Goal: Information Seeking & Learning: Learn about a topic

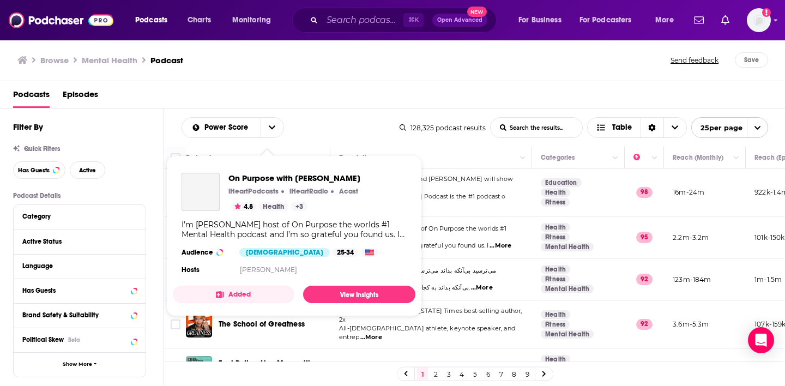
scroll to position [104, 0]
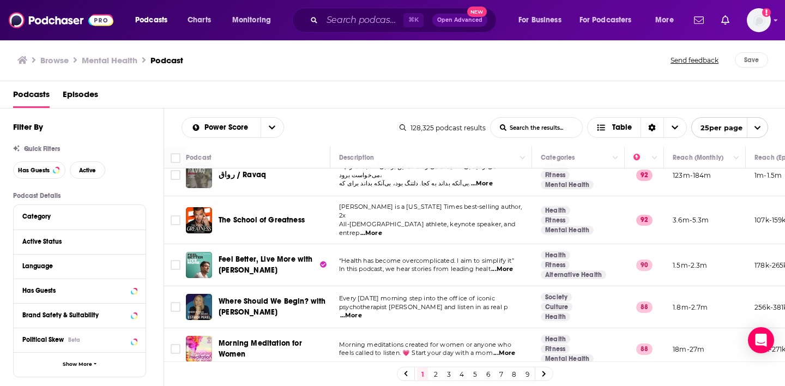
click at [366, 100] on div "Podcasts Episodes" at bounding box center [395, 97] width 764 height 22
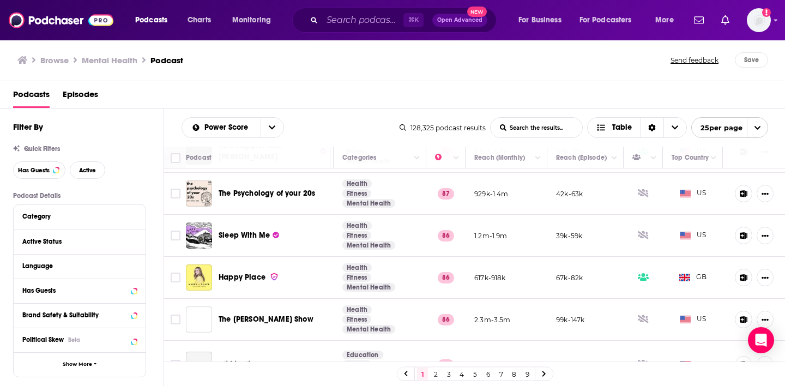
scroll to position [395, 198]
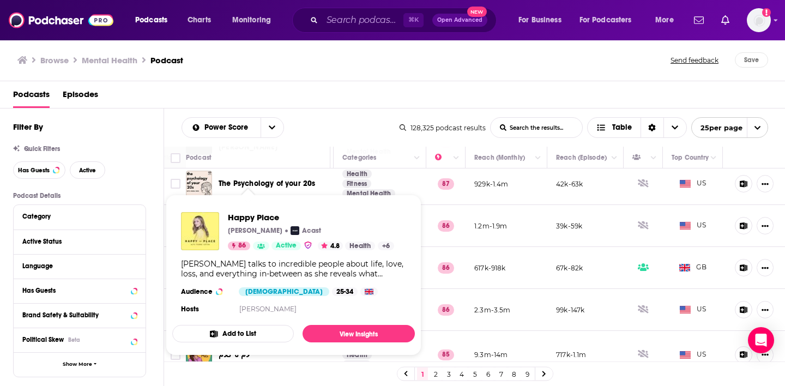
click at [254, 258] on div "Happy Place [PERSON_NAME] Acast 86 Active 4.8 Health + 6 [PERSON_NAME] talks to…" at bounding box center [293, 264] width 243 height 122
click at [246, 255] on div "Happy Place [PERSON_NAME] Acast 86 Active 4.8 Health + 6 [PERSON_NAME] talks to…" at bounding box center [293, 264] width 243 height 122
click at [267, 219] on span "Happy Place" at bounding box center [311, 217] width 166 height 10
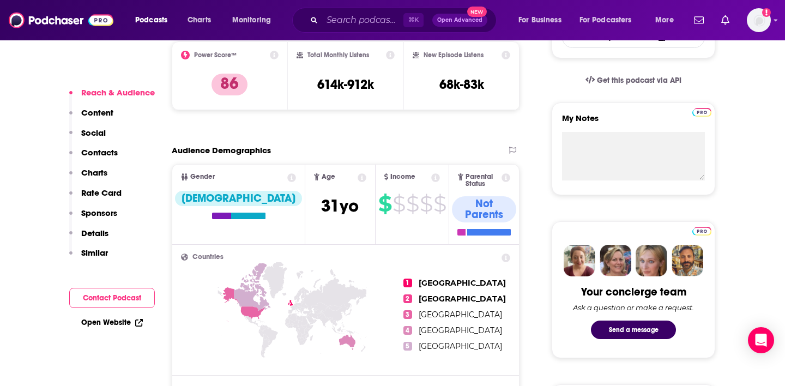
scroll to position [349, 0]
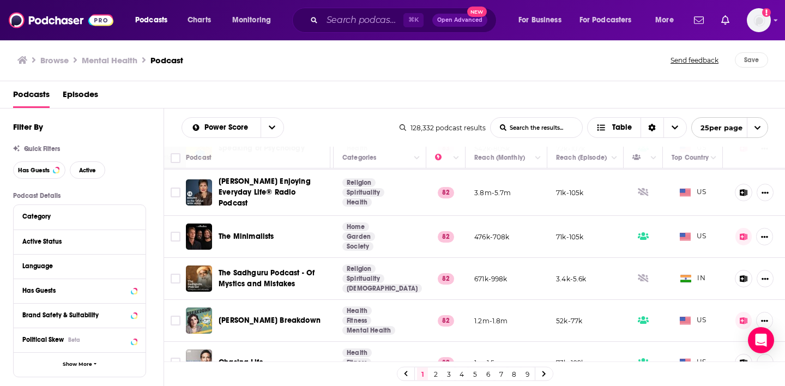
scroll to position [859, 198]
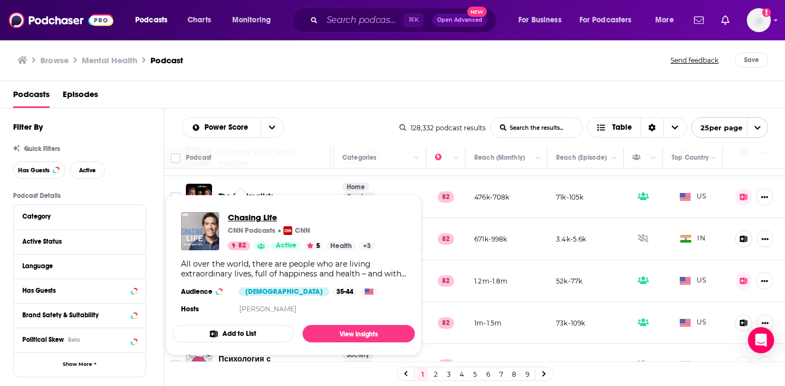
click at [269, 214] on span "Chasing Life" at bounding box center [301, 217] width 147 height 10
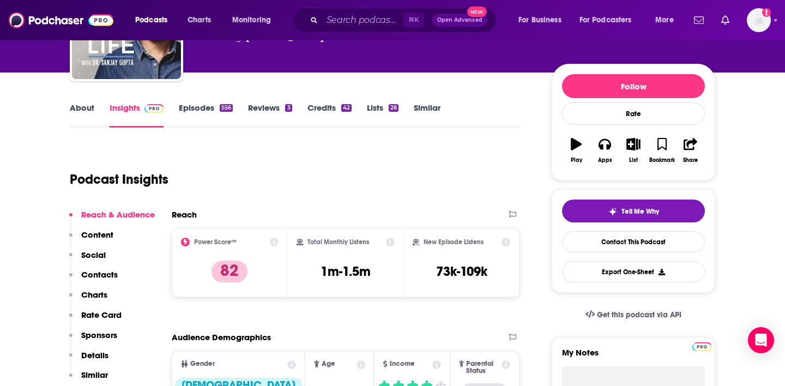
scroll to position [77, 0]
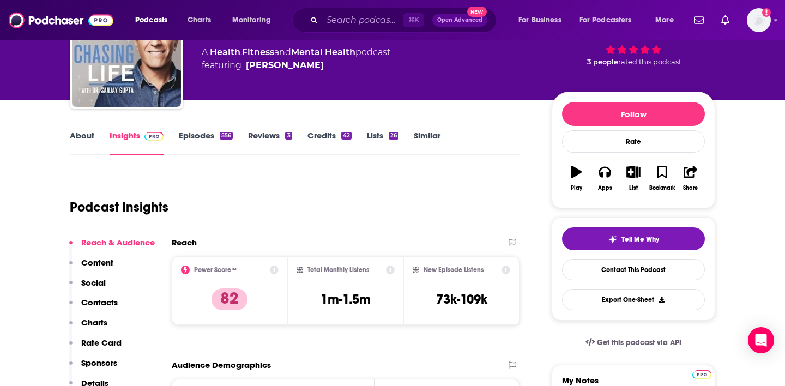
click at [85, 134] on link "About" at bounding box center [82, 142] width 25 height 25
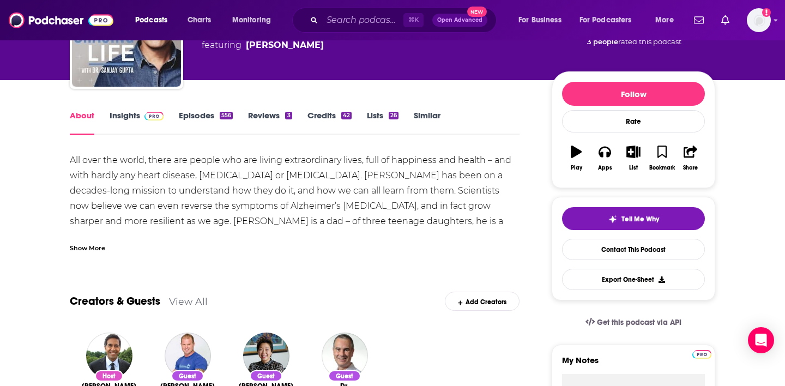
scroll to position [97, 0]
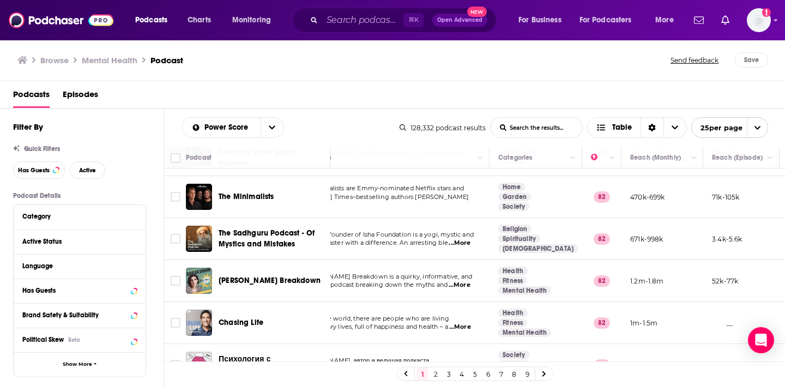
scroll to position [859, 0]
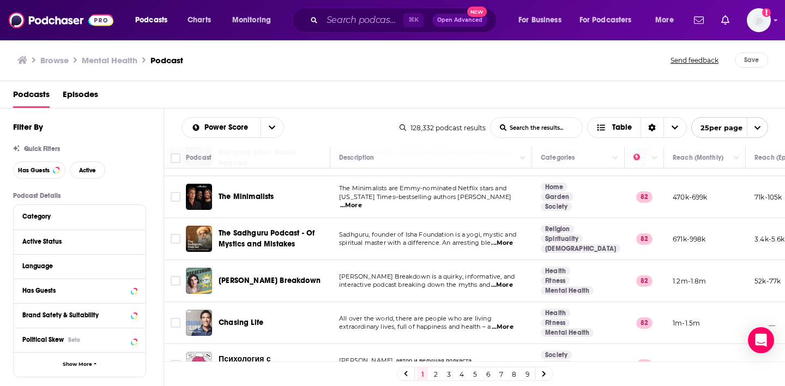
click at [506, 281] on span "...More" at bounding box center [502, 285] width 22 height 9
click at [783, 25] on div "Podcasts Charts Monitoring ⌘ K Open Advanced New For Business For Podcasters Mo…" at bounding box center [392, 20] width 785 height 40
click at [774, 21] on icon "Show profile menu" at bounding box center [776, 20] width 4 height 7
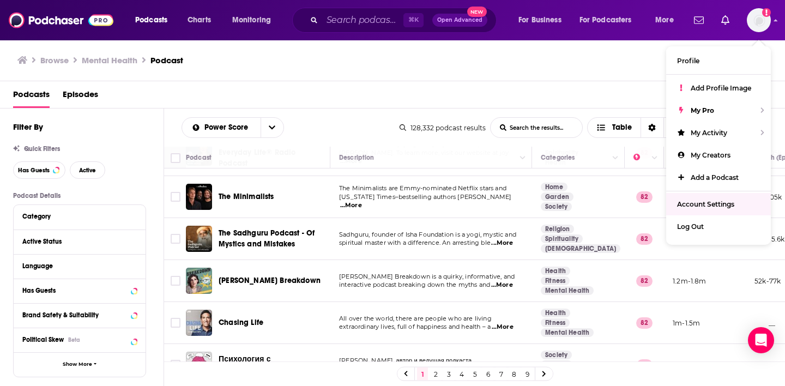
click at [583, 52] on div "Browse Mental Health Podcast Send feedback Save" at bounding box center [393, 60] width 786 height 42
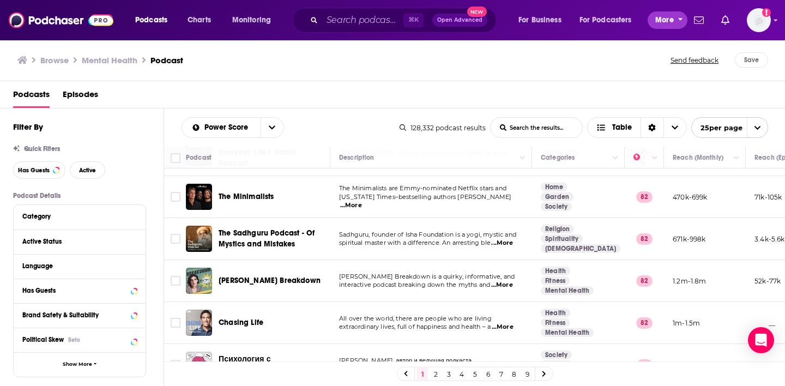
click at [675, 21] on button "More" at bounding box center [668, 19] width 40 height 17
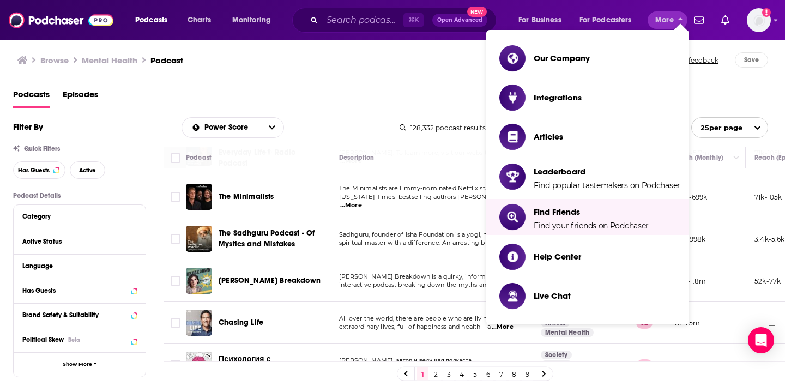
click at [453, 77] on div "Browse Mental Health Podcast Send feedback Save" at bounding box center [393, 60] width 786 height 42
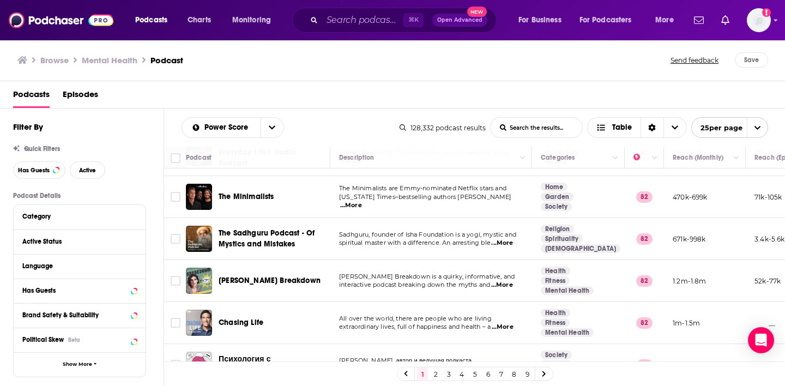
click at [779, 20] on div "Podcasts Charts Monitoring ⌘ K Open Advanced New For Business For Podcasters Mo…" at bounding box center [392, 20] width 785 height 40
click at [777, 20] on icon "Show profile menu" at bounding box center [776, 20] width 4 height 7
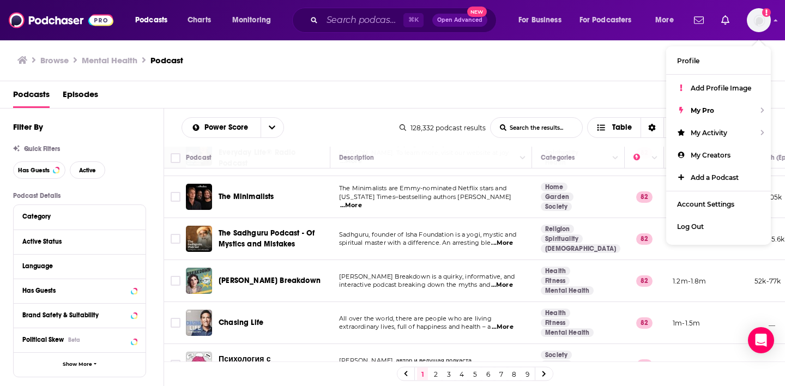
click at [541, 95] on div "Podcasts Episodes" at bounding box center [395, 97] width 764 height 22
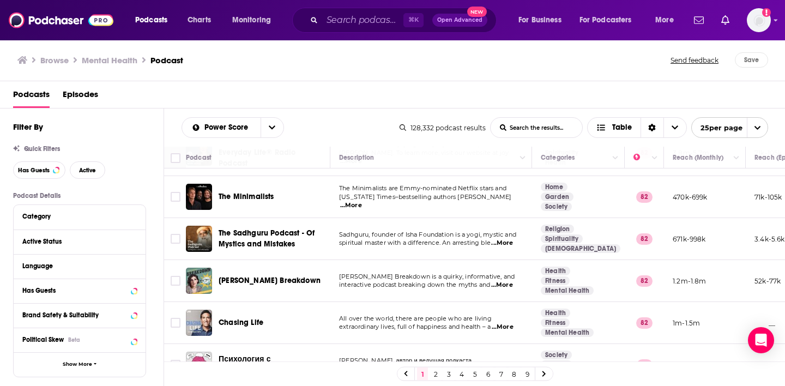
scroll to position [0, 0]
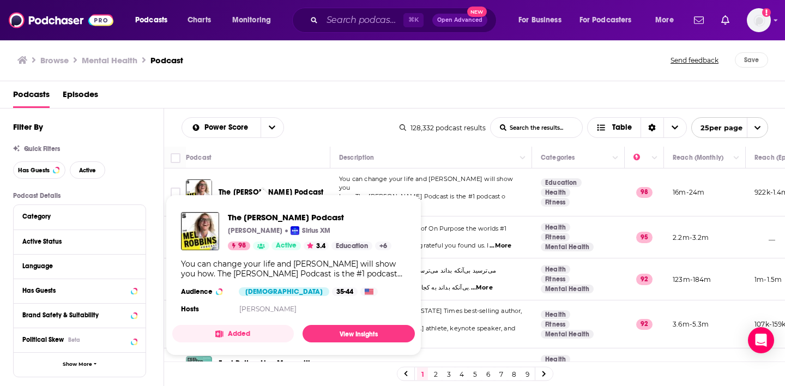
click at [256, 335] on button "Added" at bounding box center [233, 333] width 122 height 17
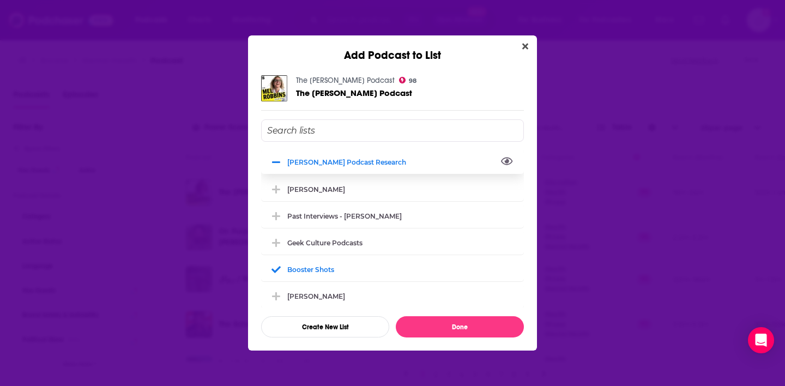
click at [508, 162] on icon "View Link" at bounding box center [507, 162] width 12 height 8
click at [526, 50] on icon "Close" at bounding box center [525, 46] width 6 height 9
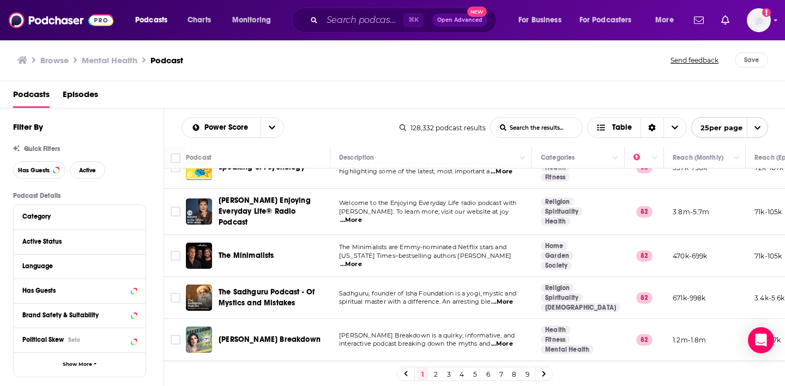
scroll to position [859, 0]
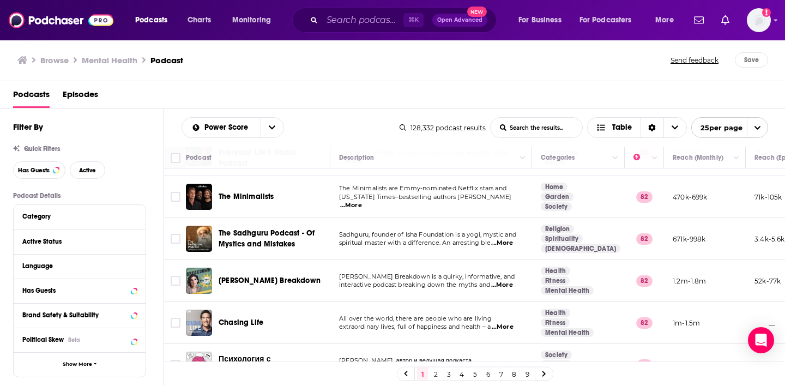
click at [434, 375] on link "2" at bounding box center [435, 373] width 11 height 13
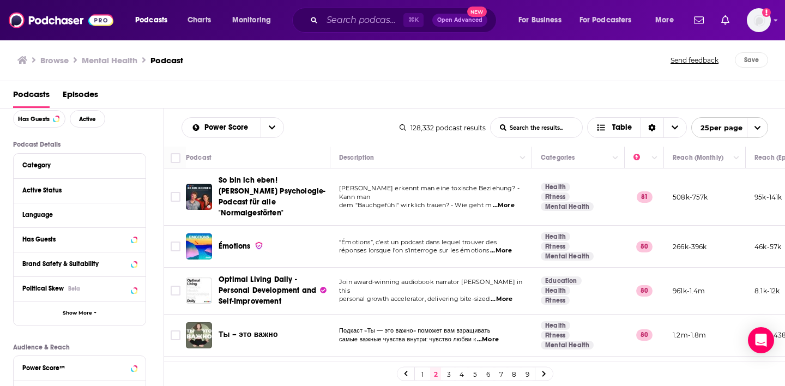
scroll to position [59, 0]
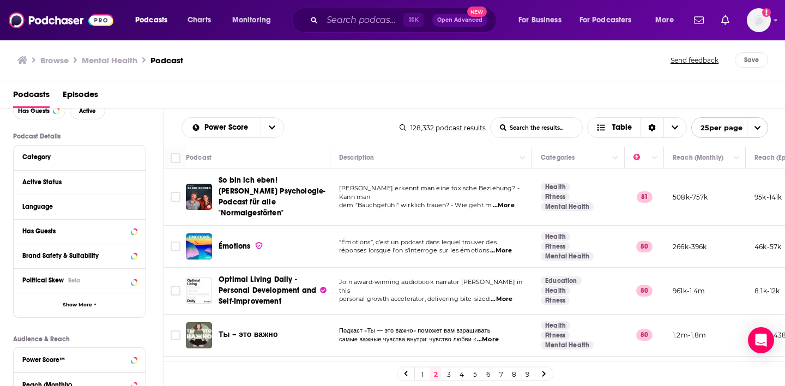
click at [138, 208] on div "Language" at bounding box center [80, 207] width 132 height 25
click at [136, 208] on icon at bounding box center [133, 206] width 5 height 9
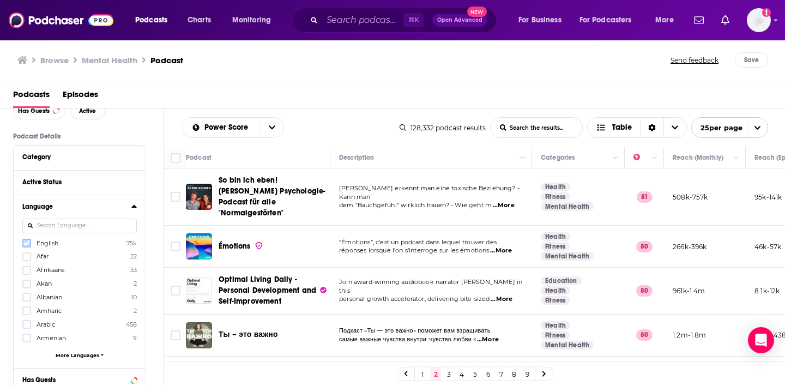
click at [26, 243] on icon at bounding box center [26, 243] width 7 height 7
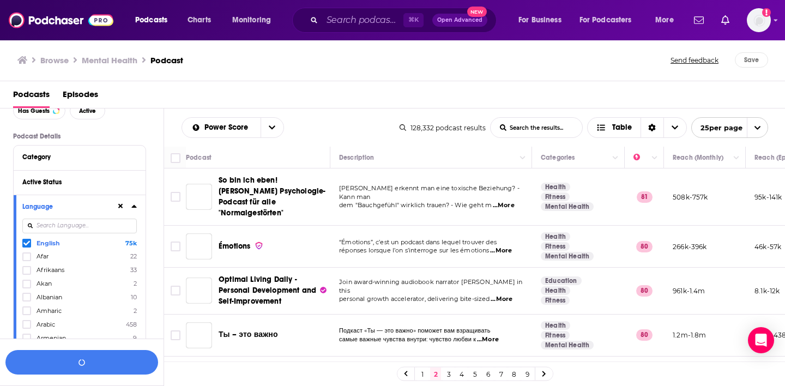
scroll to position [86, 0]
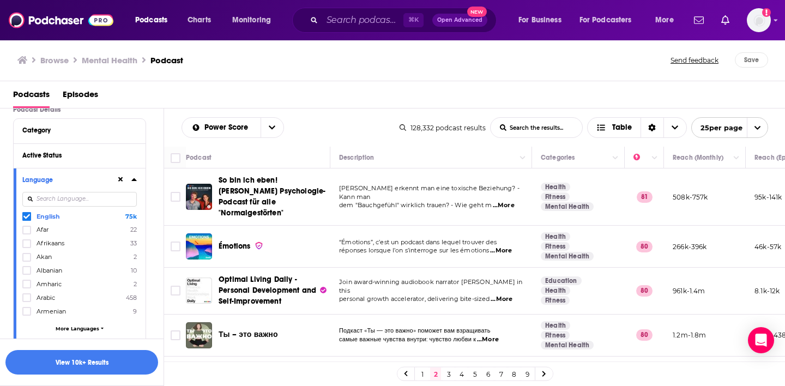
click at [134, 181] on icon at bounding box center [133, 179] width 5 height 3
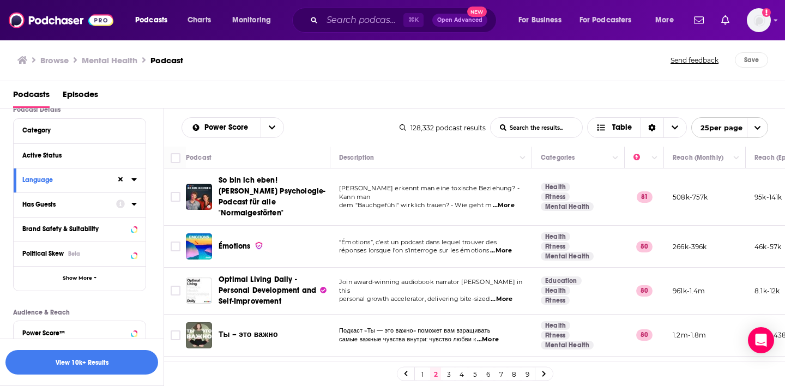
click at [132, 206] on icon at bounding box center [133, 204] width 5 height 9
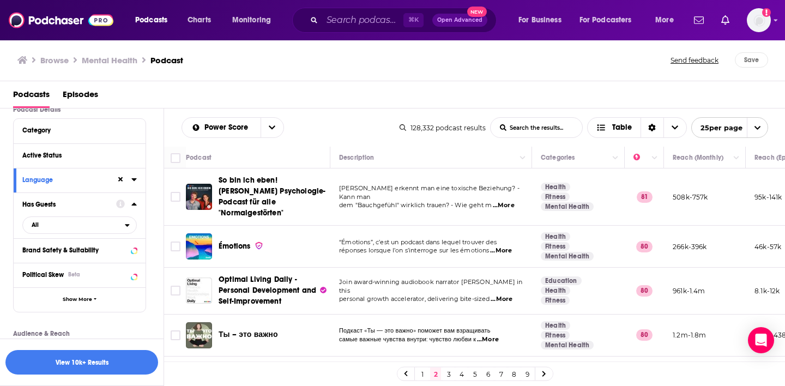
click at [134, 203] on icon at bounding box center [133, 204] width 5 height 9
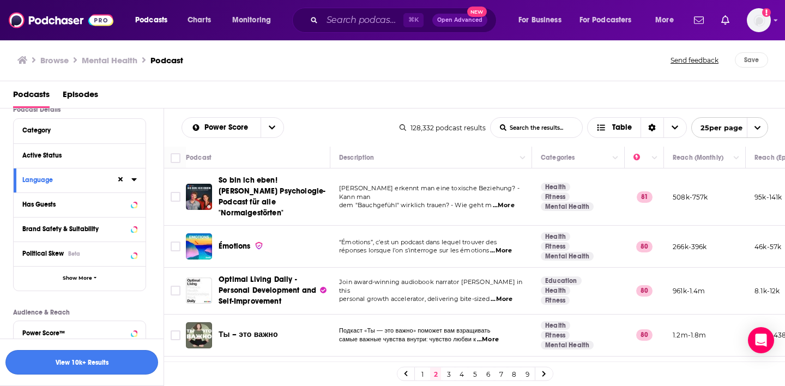
click at [67, 363] on button "View 10k+ Results" at bounding box center [81, 362] width 153 height 25
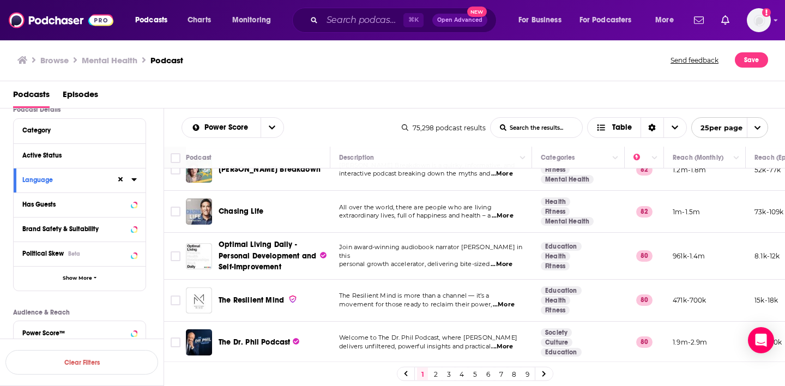
scroll to position [863, 0]
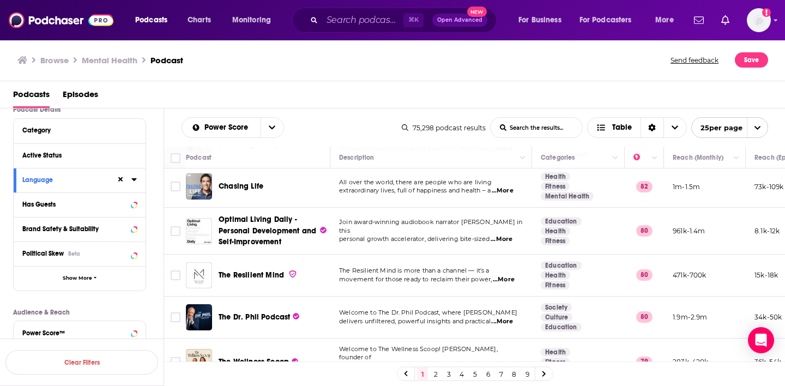
click at [381, 371] on span "...More" at bounding box center [370, 375] width 22 height 9
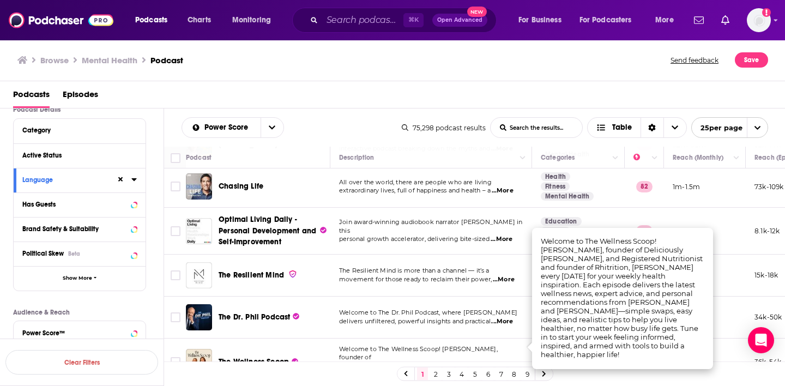
click at [508, 275] on span "...More" at bounding box center [504, 279] width 22 height 9
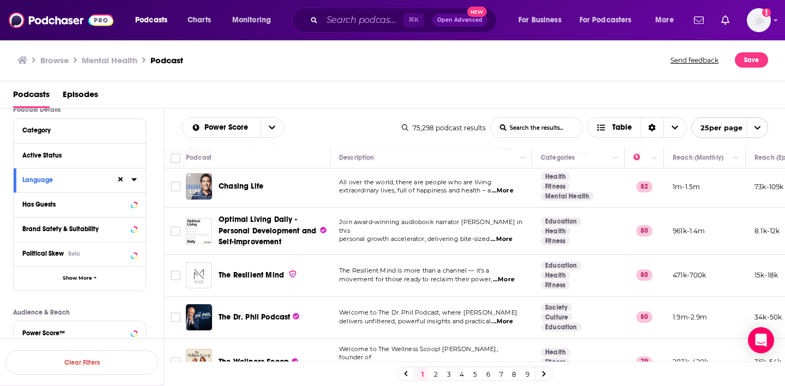
click at [408, 235] on span "personal growth accelerator, delivering bite-sized" at bounding box center [414, 239] width 151 height 8
click at [510, 235] on span "...More" at bounding box center [502, 239] width 22 height 9
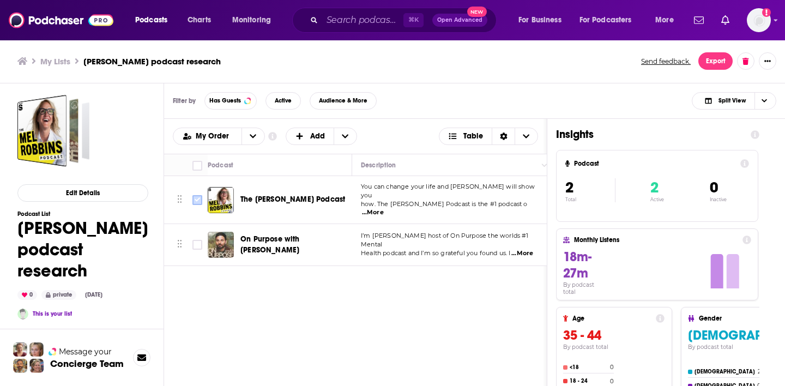
click at [195, 200] on input "Toggle select row" at bounding box center [197, 200] width 10 height 10
checkbox input "true"
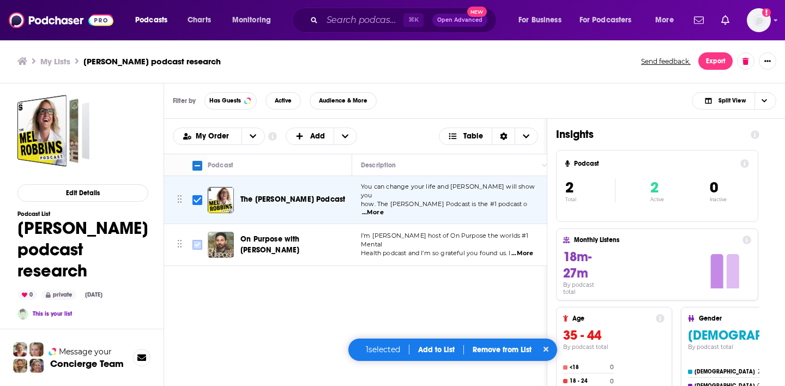
click at [196, 240] on input "Toggle select row" at bounding box center [197, 245] width 10 height 10
checkbox input "true"
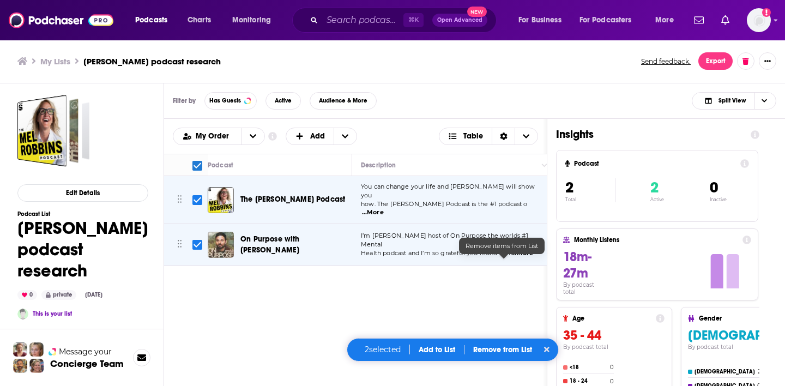
click at [511, 348] on p "Remove from List" at bounding box center [502, 349] width 59 height 9
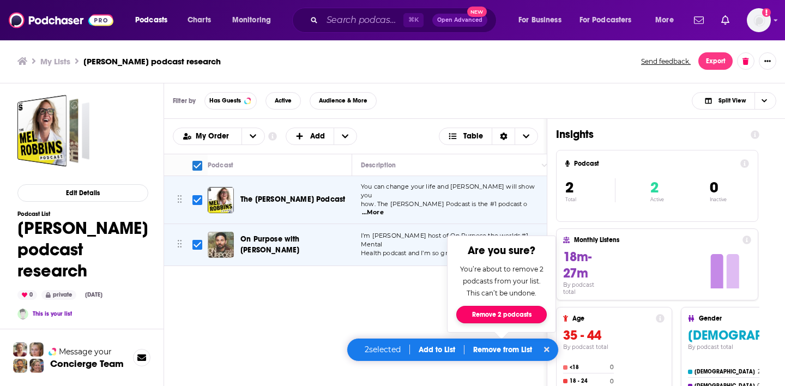
click at [516, 318] on button "Remove 2 podcasts" at bounding box center [501, 314] width 91 height 17
checkbox input "false"
